Goal: Task Accomplishment & Management: Use online tool/utility

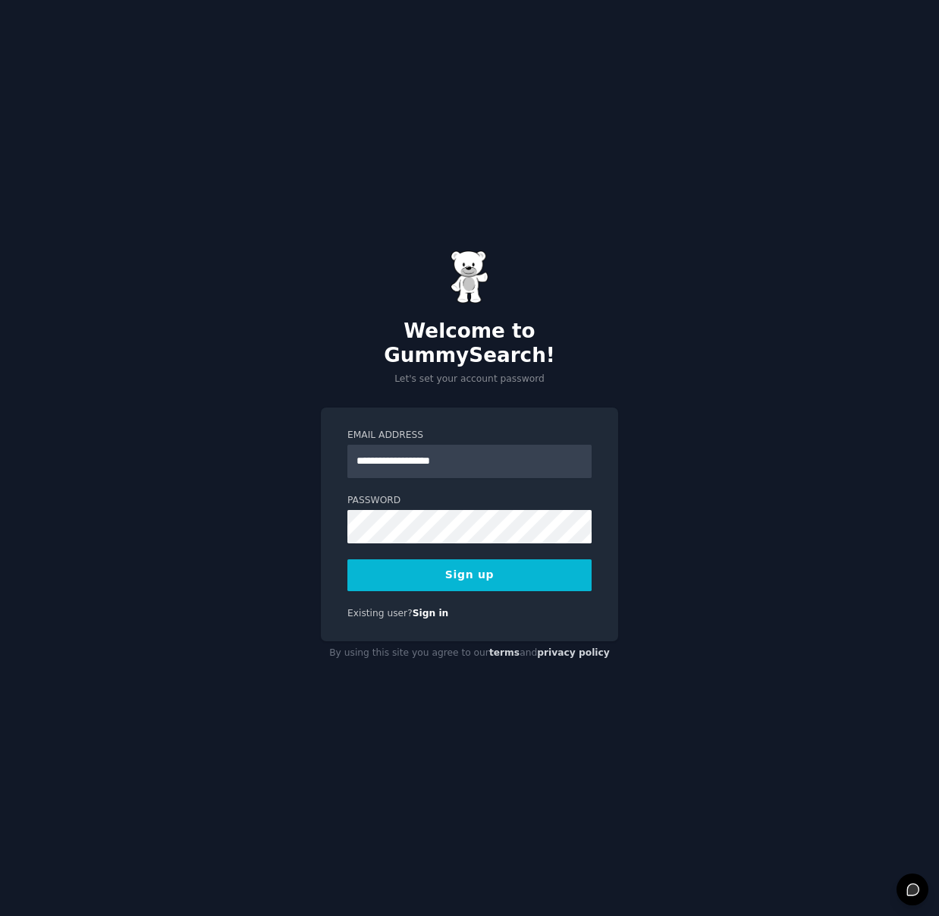
click at [413, 573] on button "Sign up" at bounding box center [469, 575] width 244 height 32
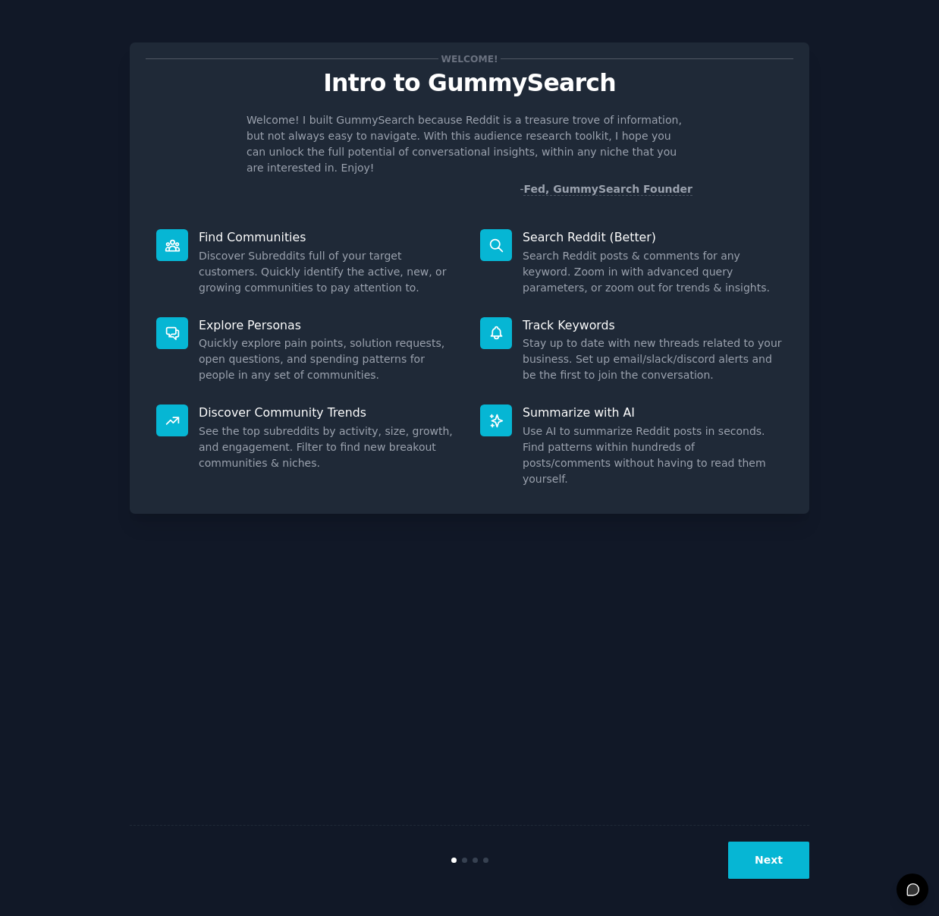
click at [784, 850] on button "Next" at bounding box center [768, 859] width 81 height 37
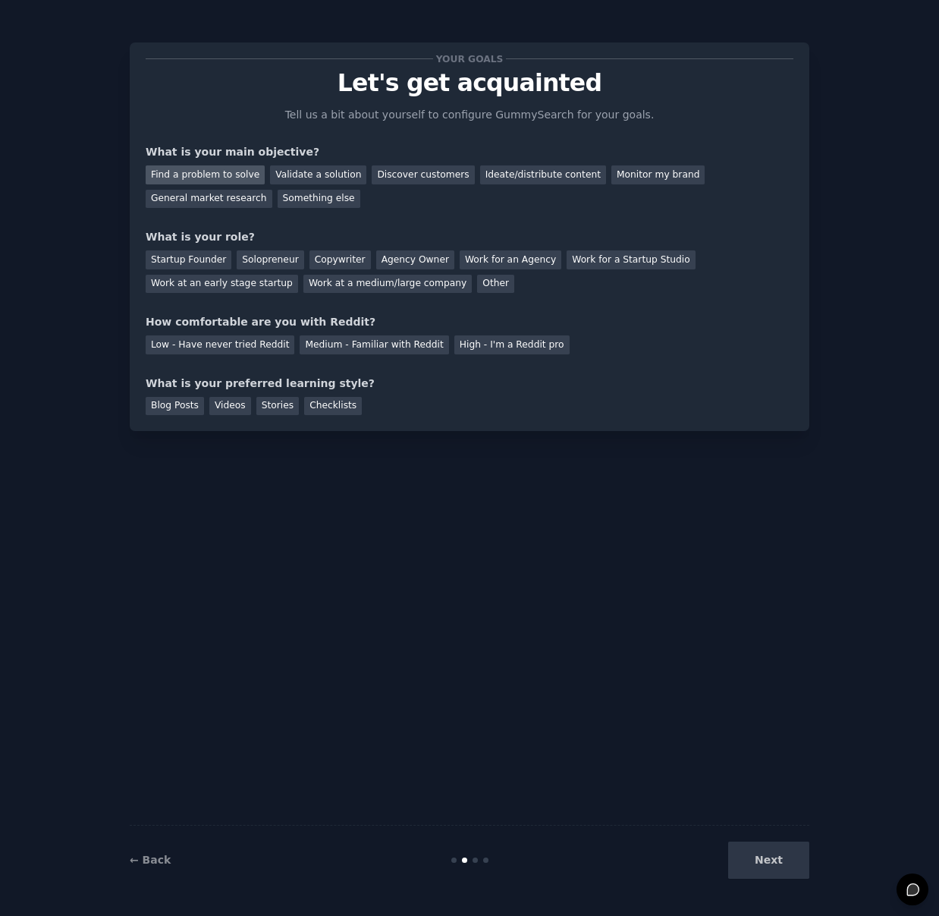
click at [240, 175] on div "Find a problem to solve" at bounding box center [205, 174] width 119 height 19
click at [300, 178] on div "Validate a solution" at bounding box center [318, 174] width 96 height 19
click at [378, 178] on div "Discover customers" at bounding box center [423, 174] width 102 height 19
click at [194, 257] on div "Startup Founder" at bounding box center [189, 259] width 86 height 19
click at [211, 326] on div "How comfortable are you with Reddit?" at bounding box center [470, 322] width 648 height 16
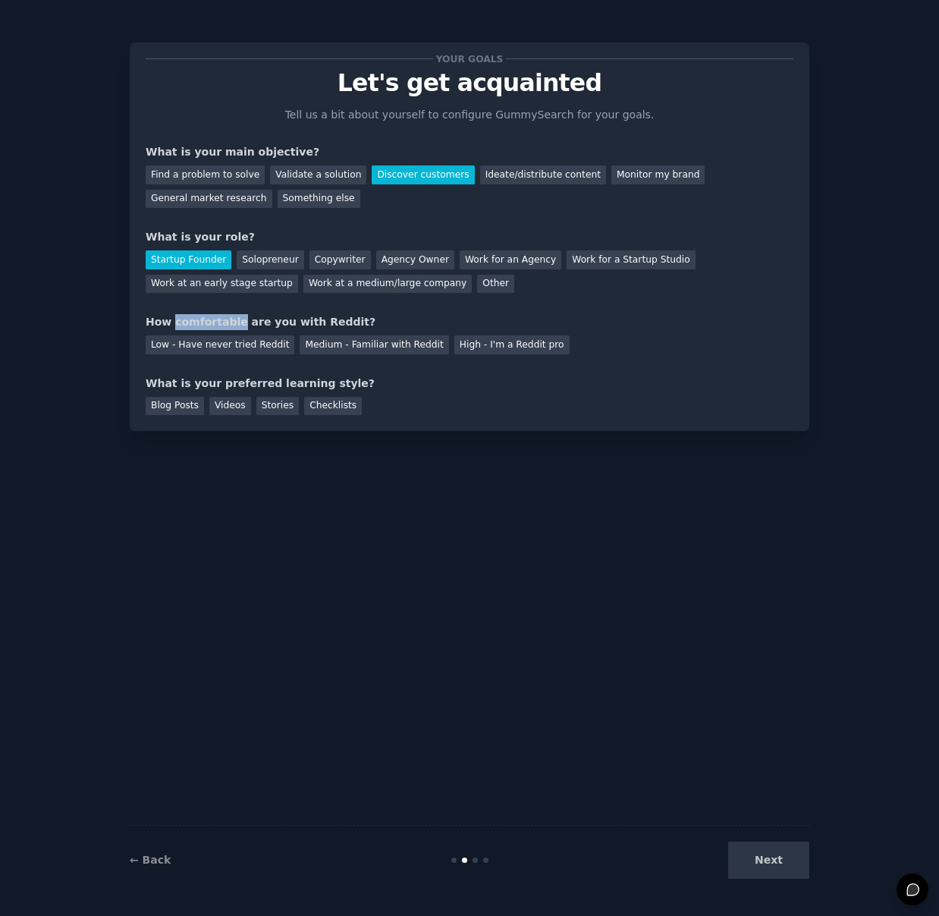
click at [211, 326] on div "How comfortable are you with Reddit?" at bounding box center [470, 322] width 648 height 16
click at [201, 329] on div at bounding box center [201, 329] width 0 height 0
click at [209, 322] on div "How comfortable are you with Reddit?" at bounding box center [470, 322] width 648 height 16
click at [246, 353] on div "Low - Have never tried Reddit" at bounding box center [220, 344] width 149 height 19
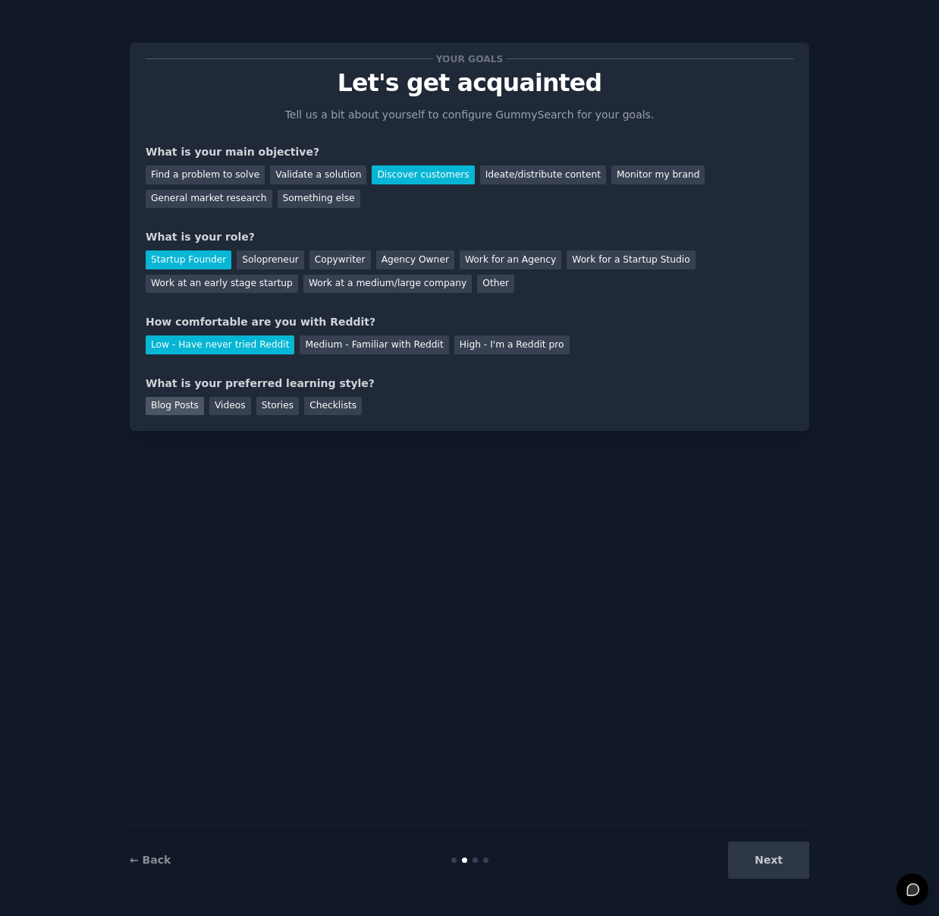
click at [174, 404] on div "Blog Posts" at bounding box center [175, 406] width 58 height 19
click at [797, 864] on button "Next" at bounding box center [768, 859] width 81 height 37
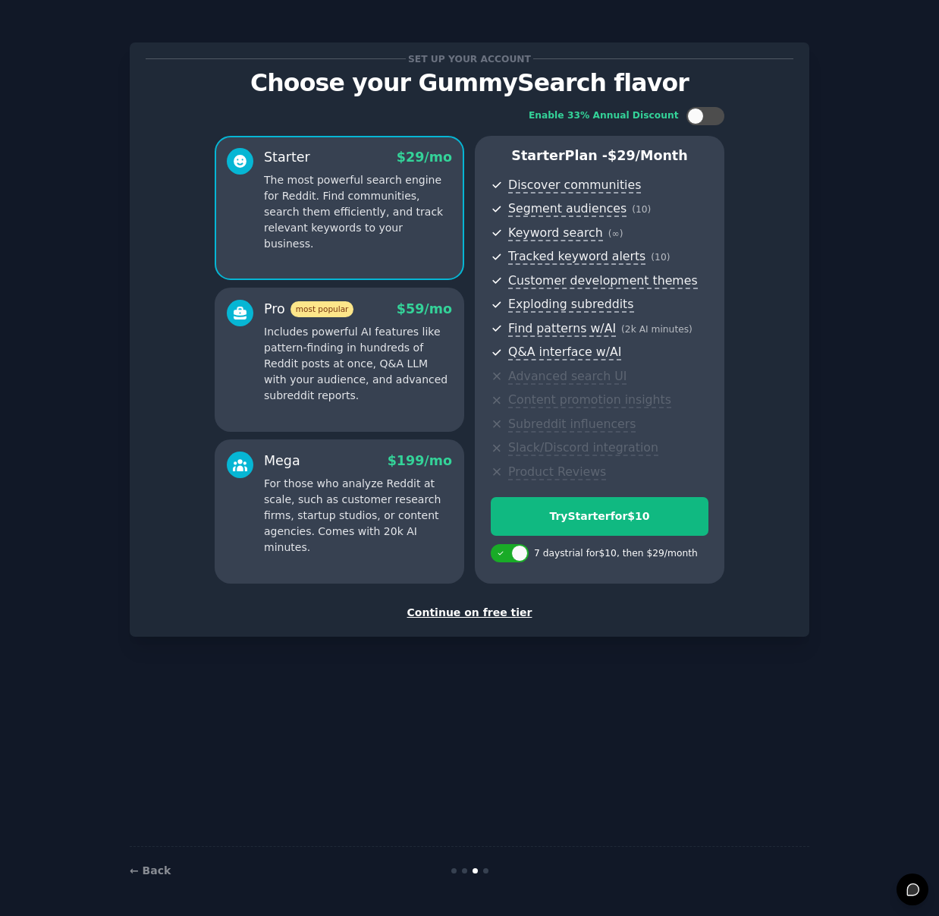
click at [504, 617] on div "Continue on free tier" at bounding box center [470, 613] width 648 height 16
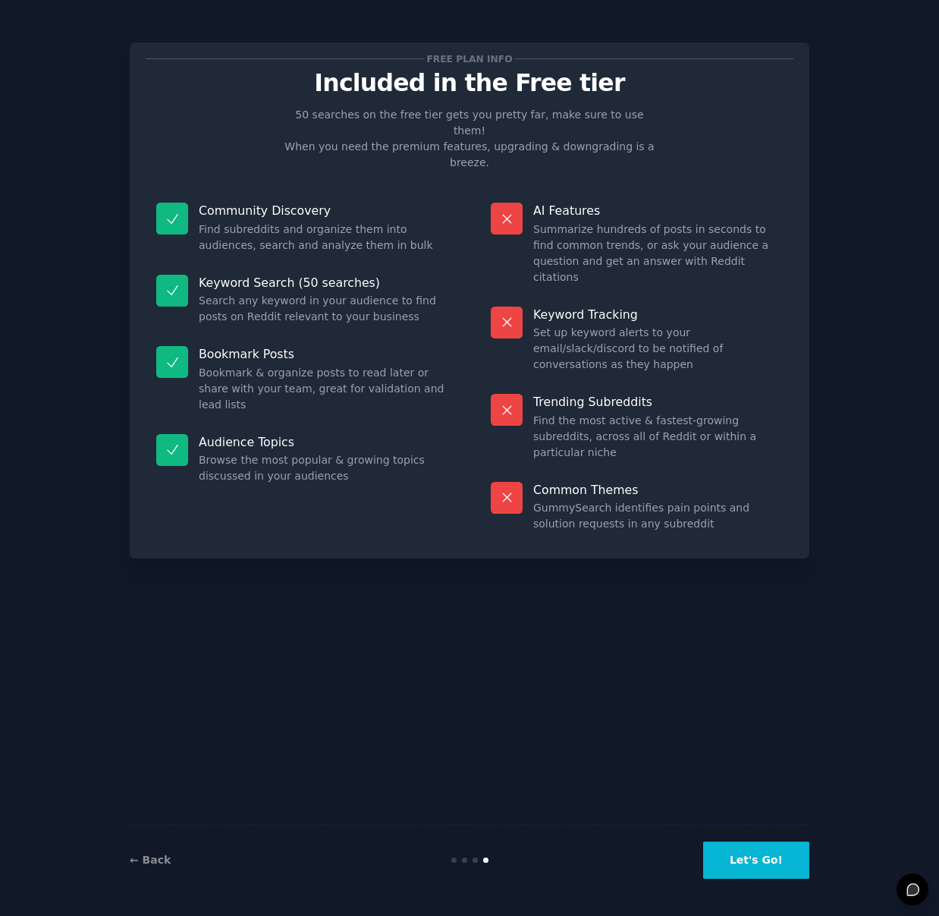
click at [762, 849] on button "Let's Go!" at bounding box center [756, 859] width 106 height 37
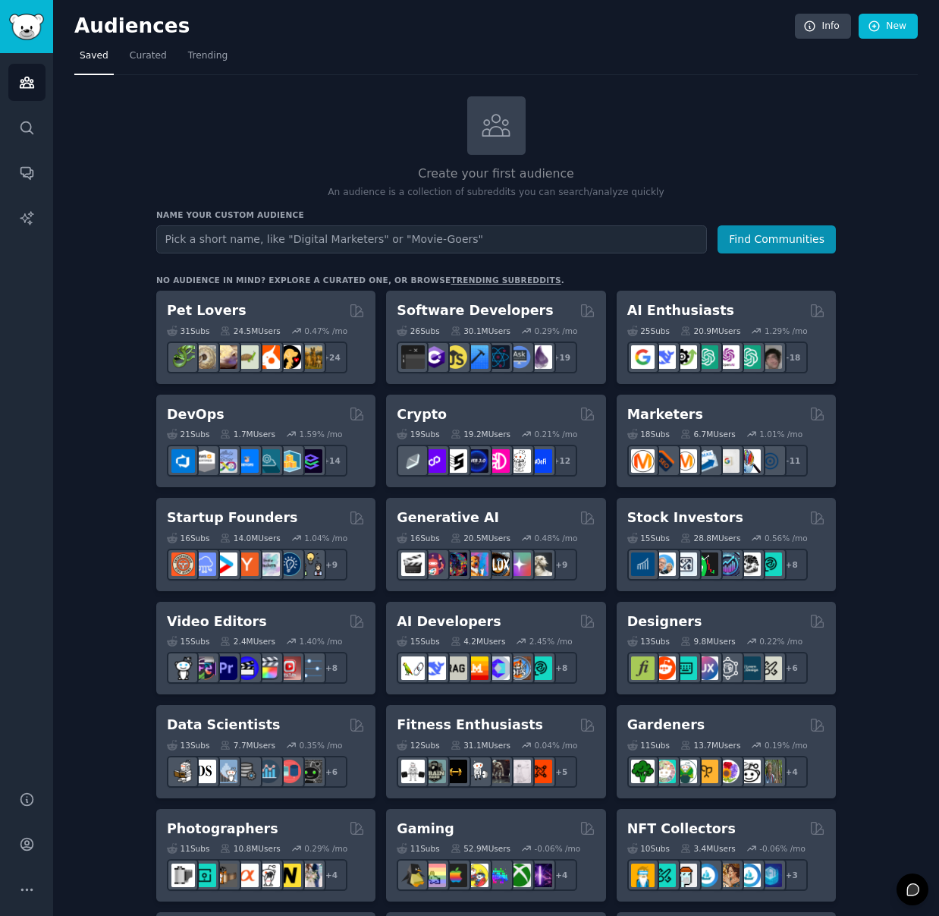
click at [248, 215] on h3 "Name your custom audience" at bounding box center [496, 214] width 680 height 11
click at [238, 220] on div at bounding box center [238, 220] width 0 height 0
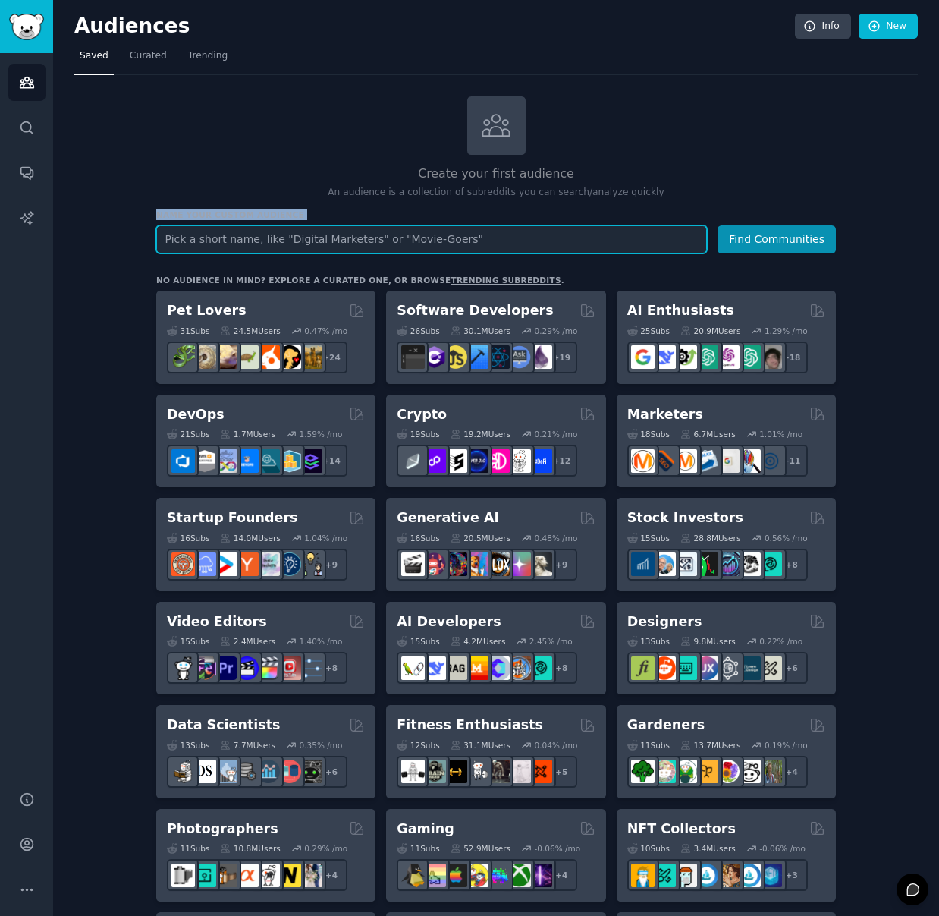
click at [386, 236] on input "text" at bounding box center [431, 239] width 551 height 28
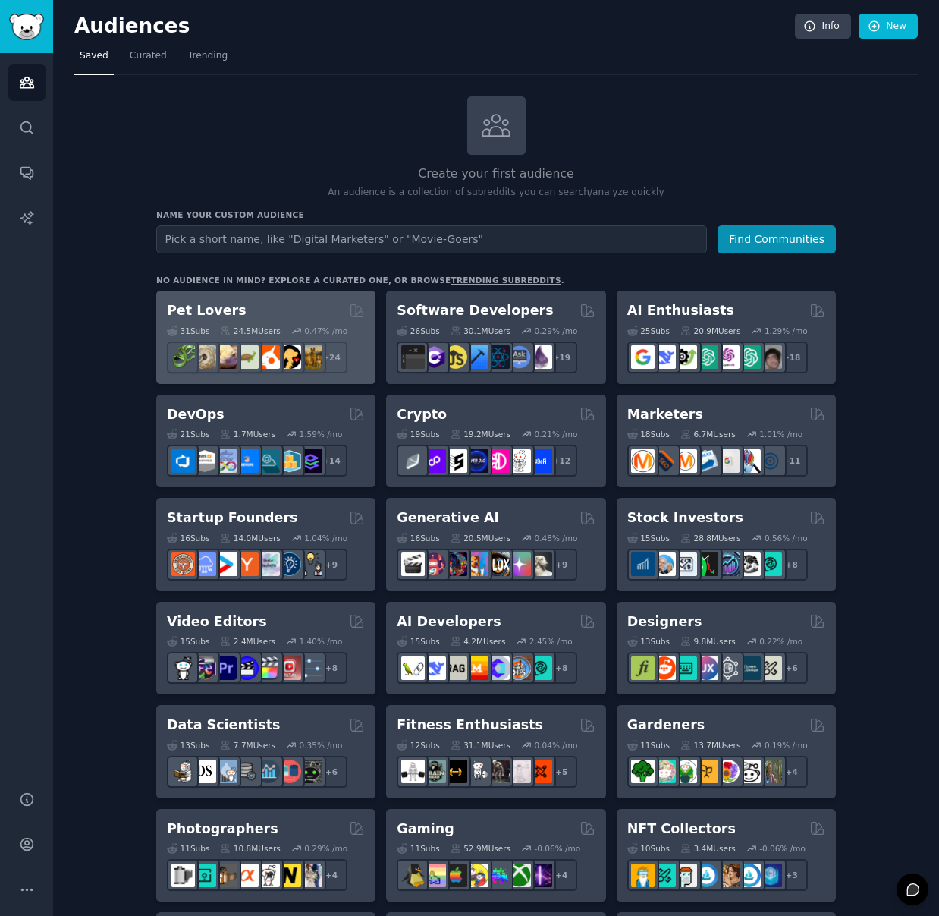
click at [307, 309] on div "Pet Lovers" at bounding box center [266, 310] width 198 height 19
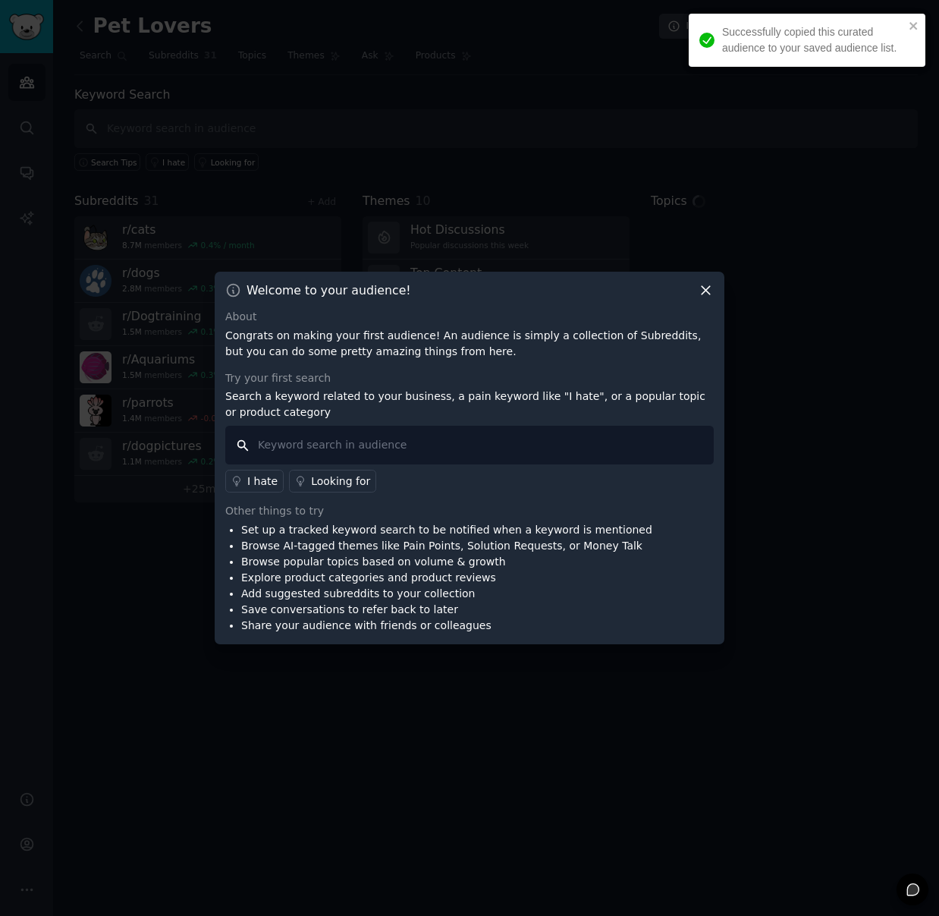
click at [290, 448] on input "text" at bounding box center [469, 445] width 488 height 39
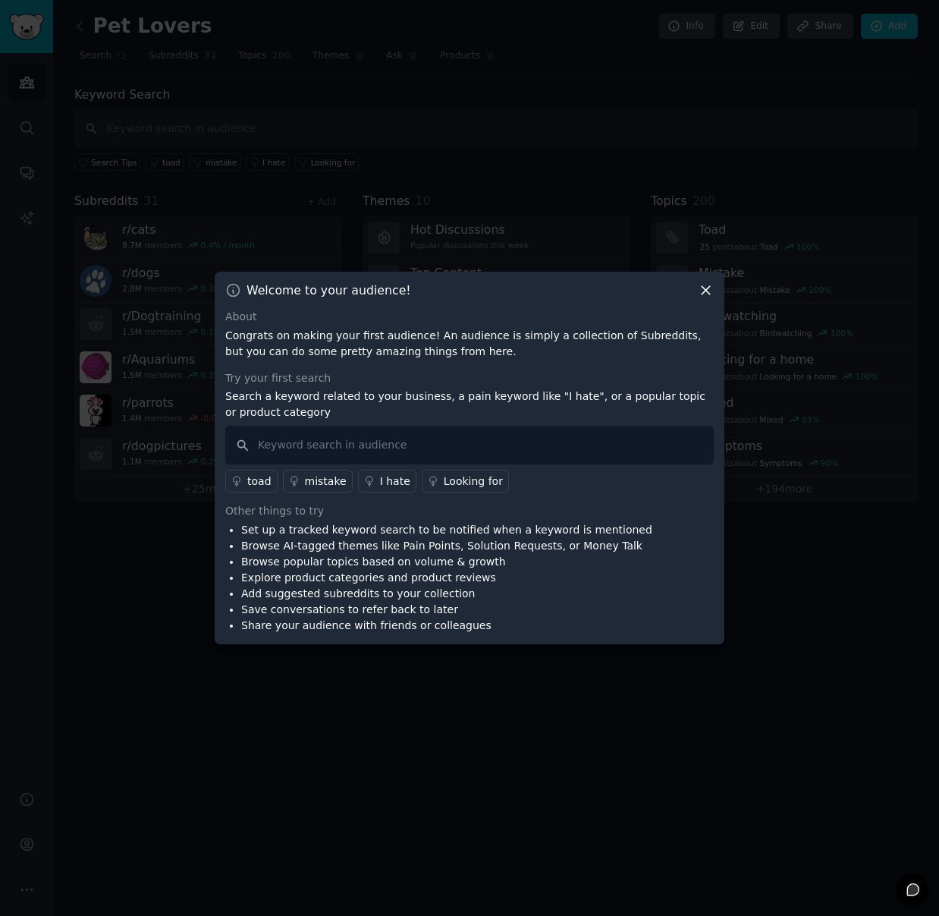
click at [702, 291] on icon at bounding box center [706, 290] width 16 height 16
